Goal: Find specific page/section: Find specific page/section

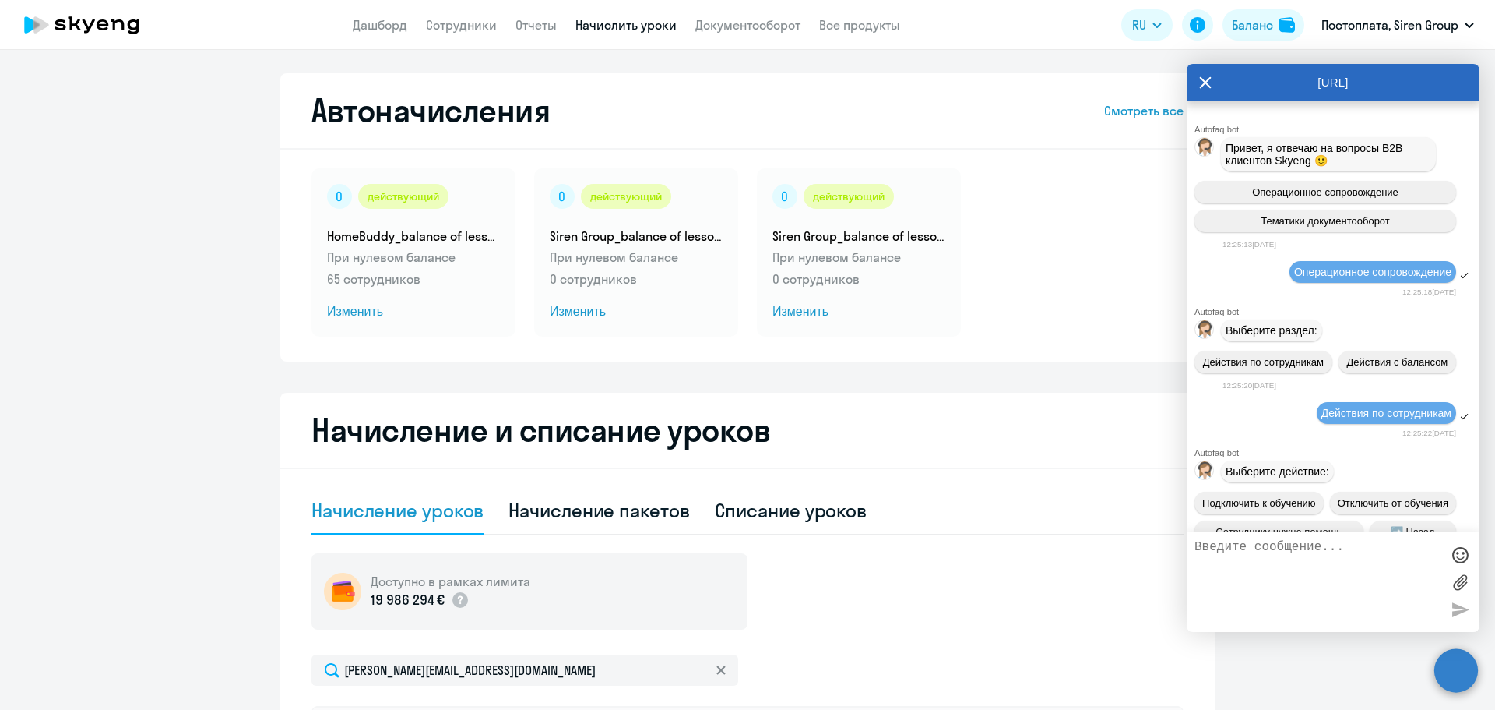
select select "10"
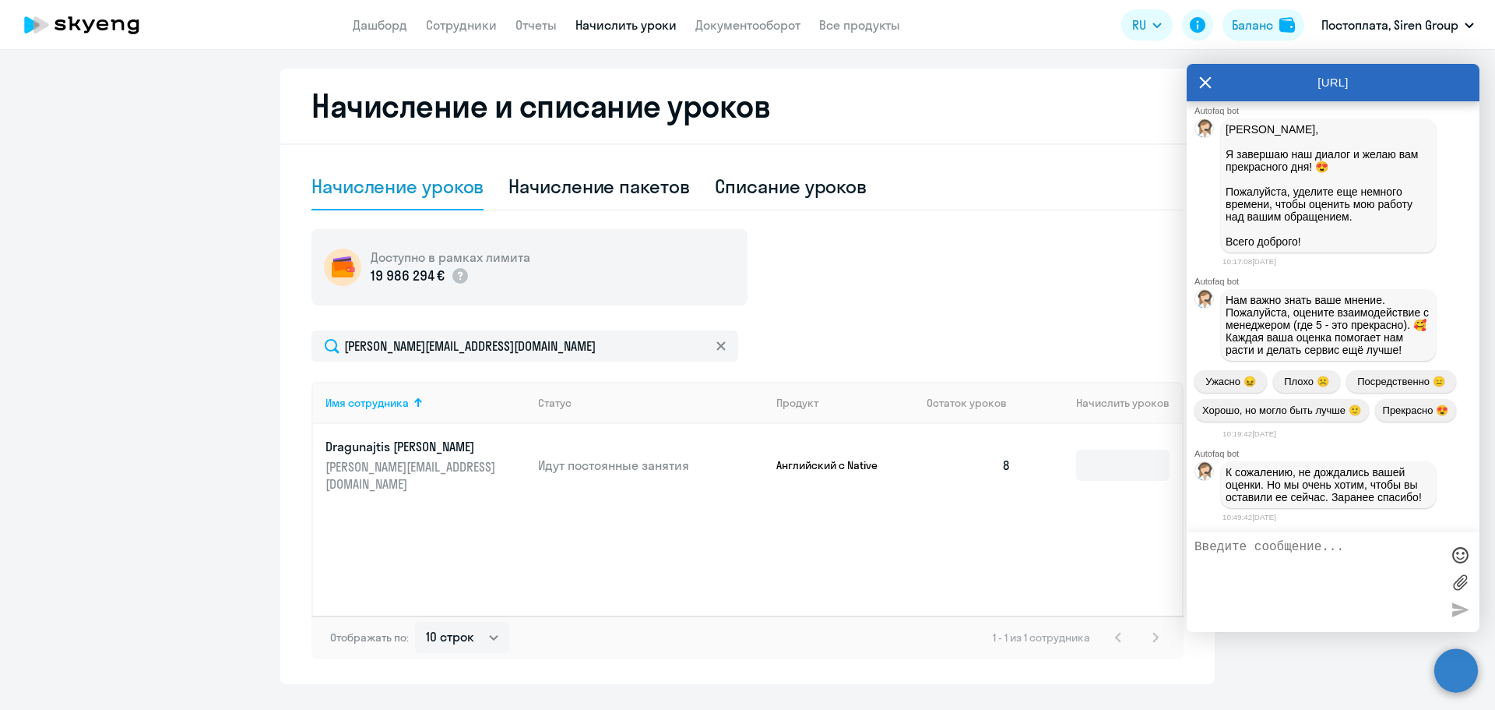
click at [720, 342] on icon at bounding box center [721, 345] width 9 height 9
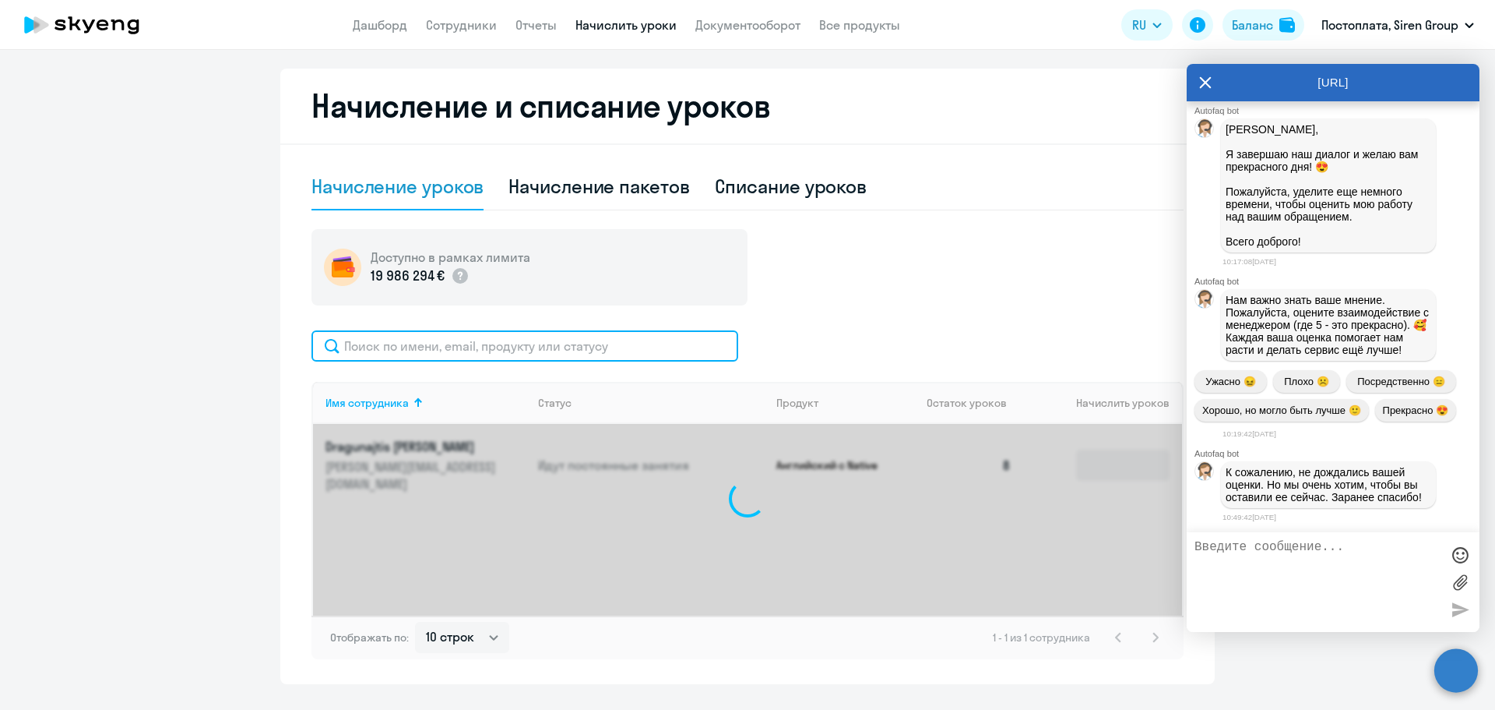
click at [650, 345] on input "text" at bounding box center [525, 345] width 427 height 31
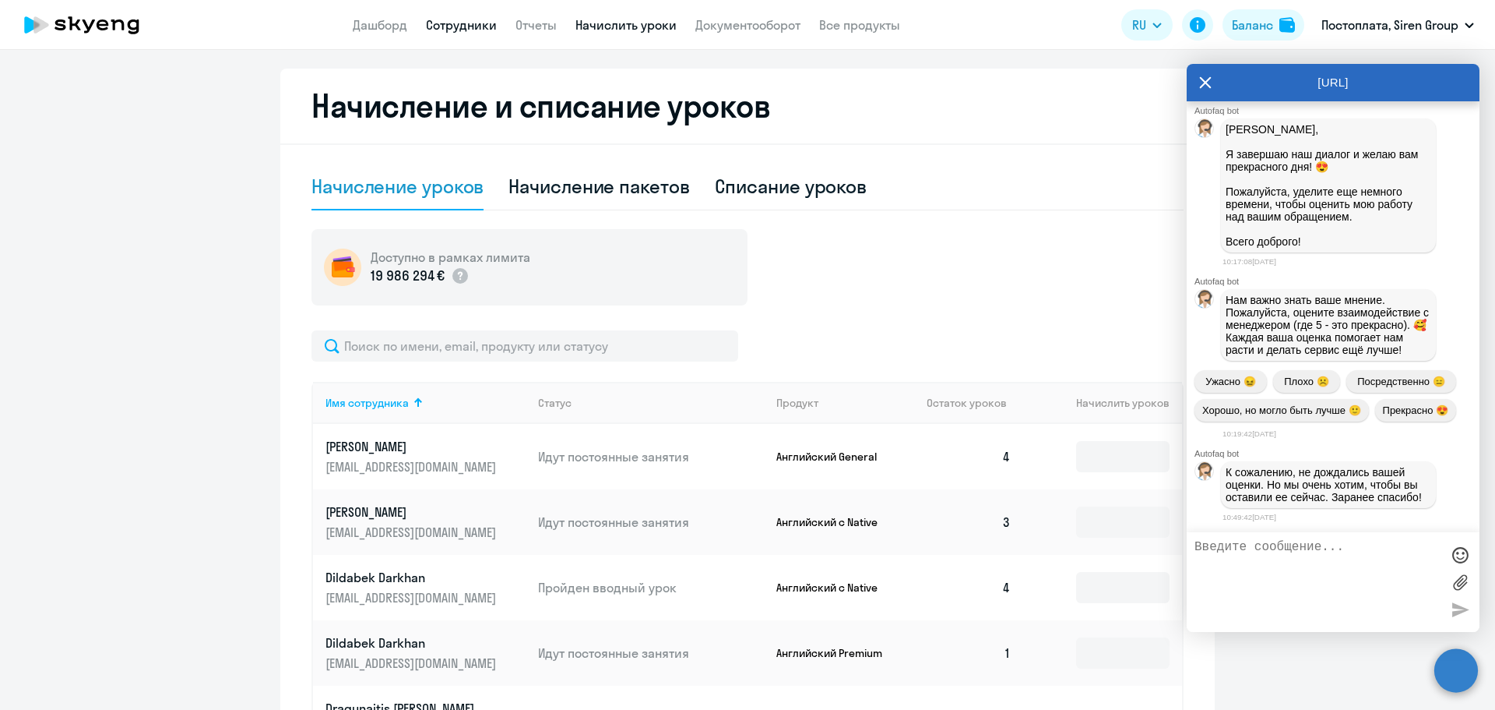
click at [452, 20] on link "Сотрудники" at bounding box center [461, 25] width 71 height 16
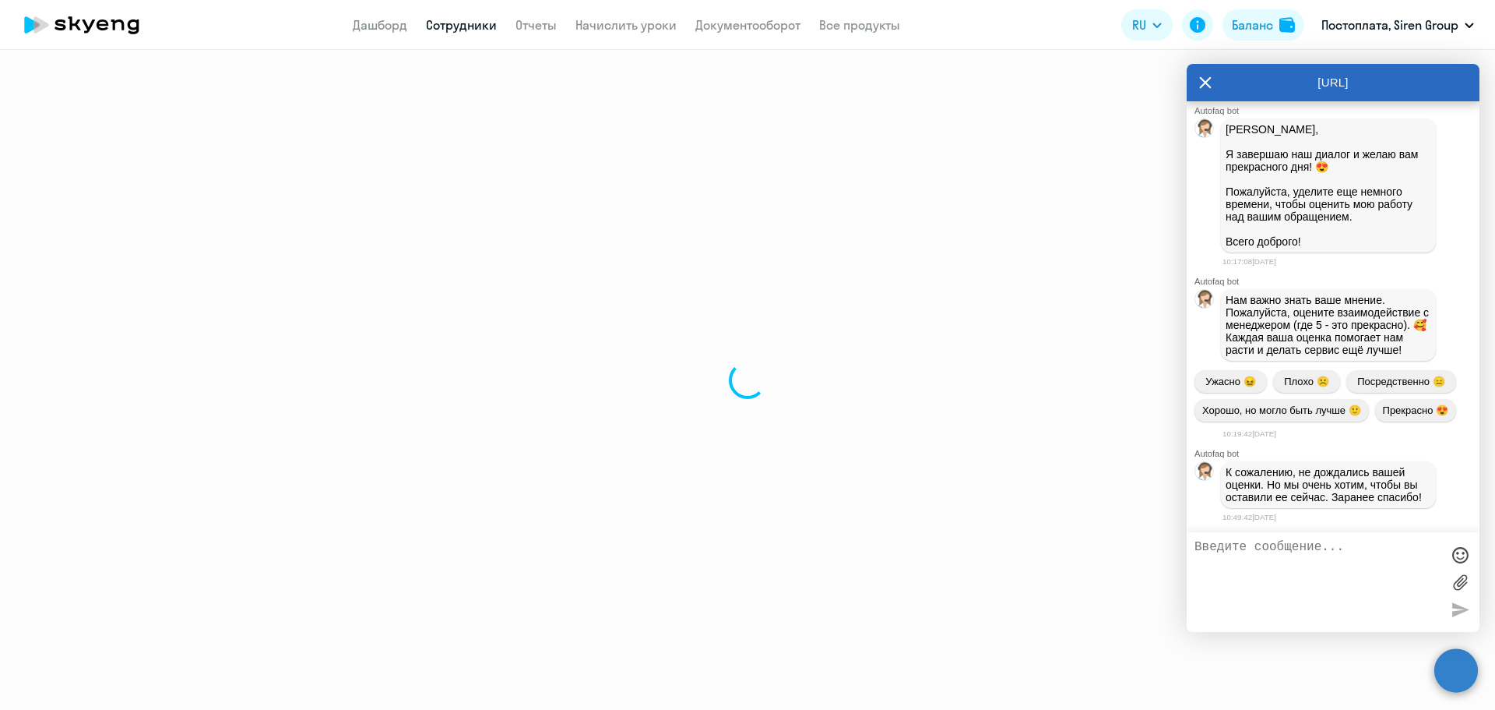
select select "30"
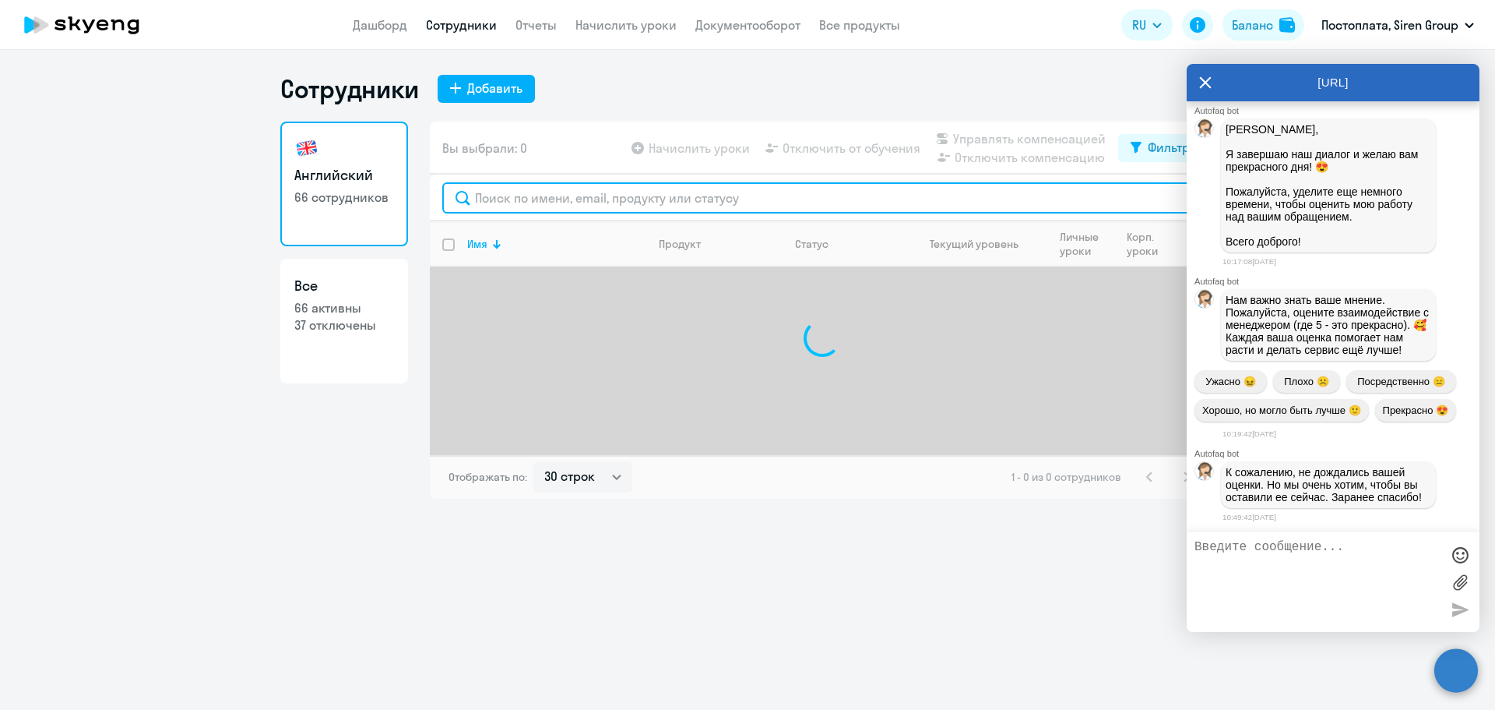
click at [560, 193] on input "text" at bounding box center [822, 197] width 760 height 31
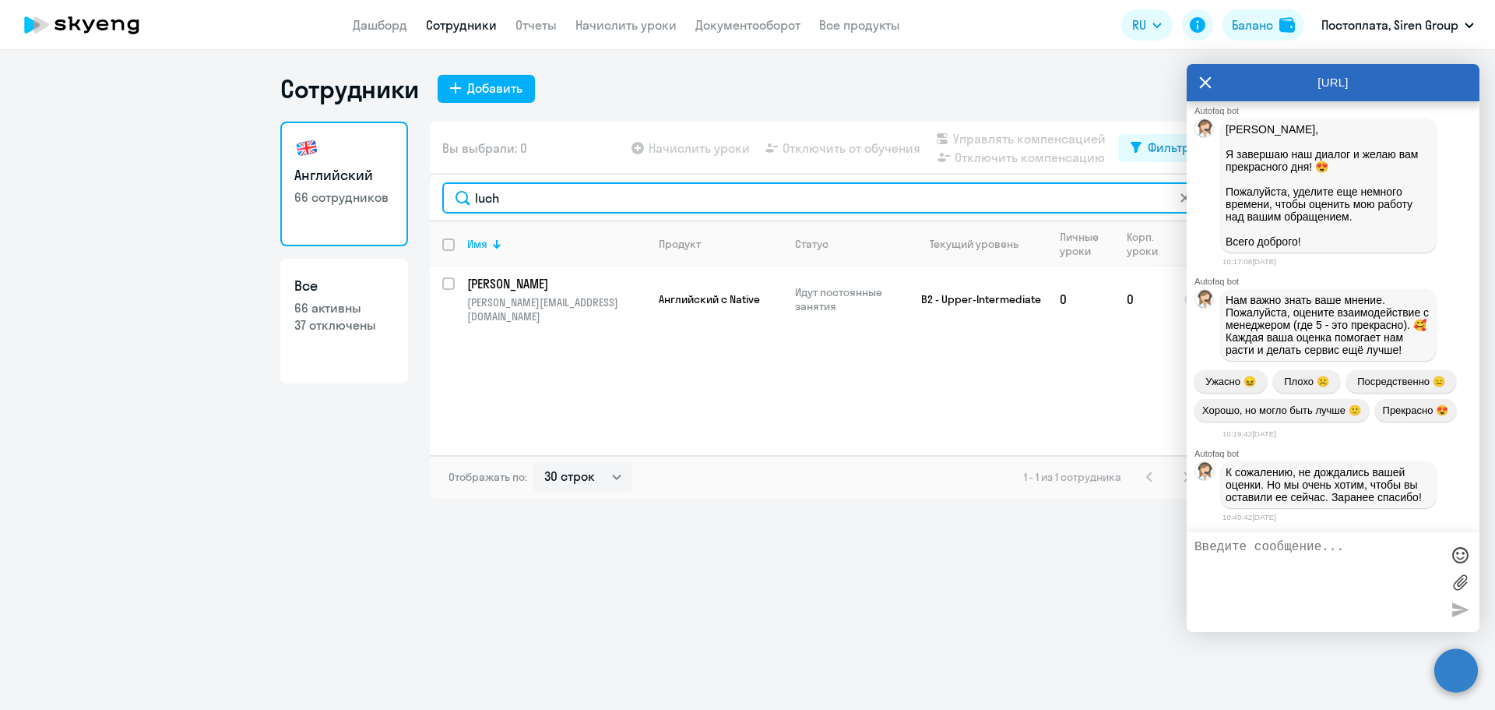
type input "luch"
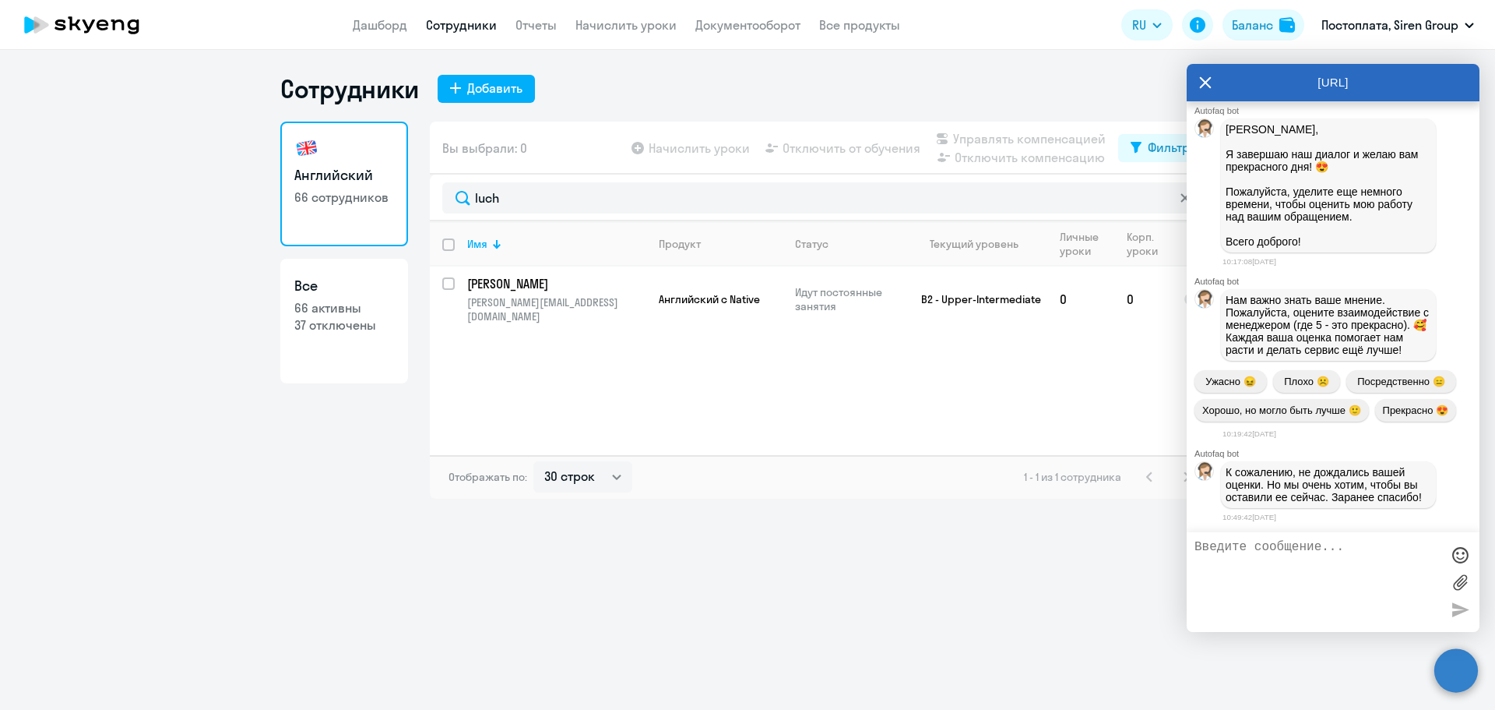
click at [1204, 83] on icon at bounding box center [1206, 83] width 12 height 12
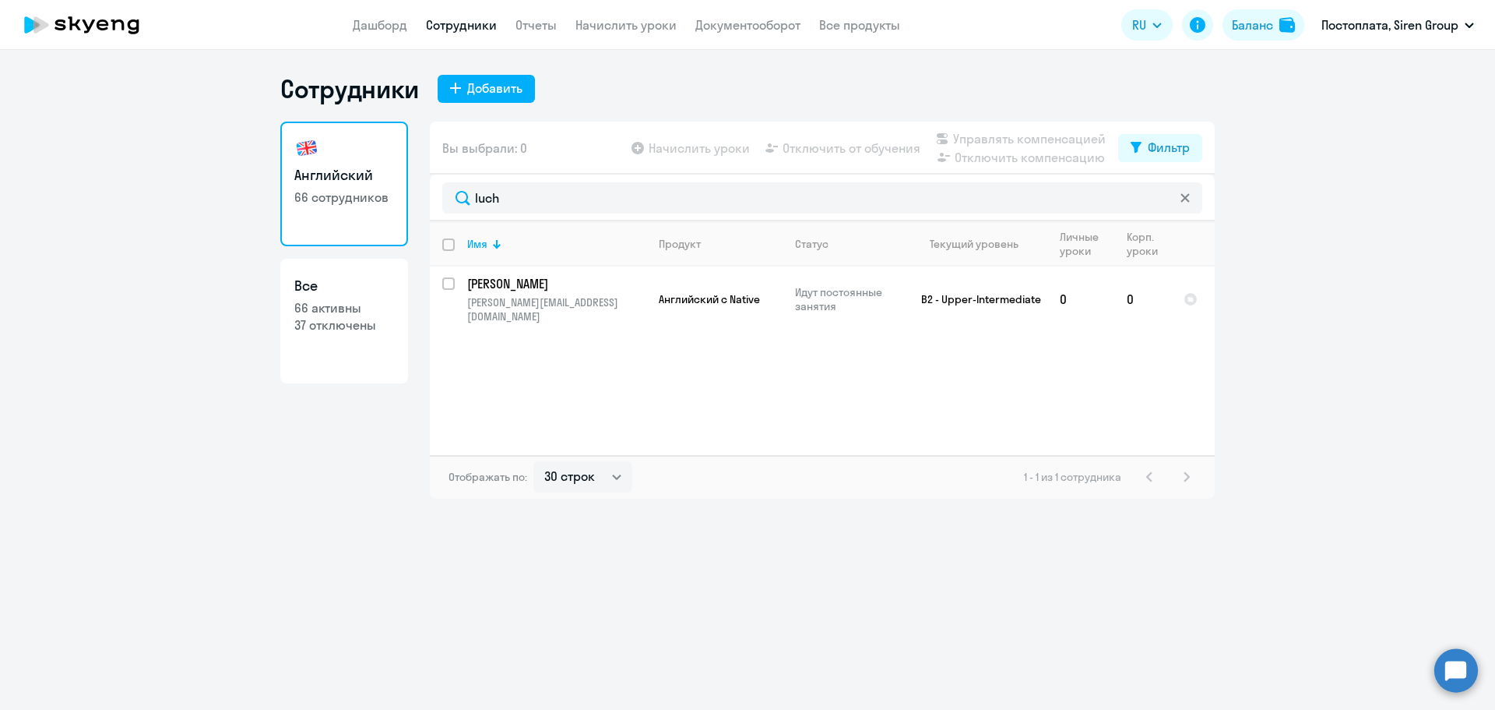
click at [713, 150] on app-table-action-button "Начислить уроки" at bounding box center [690, 148] width 122 height 19
